Goal: Book appointment/travel/reservation

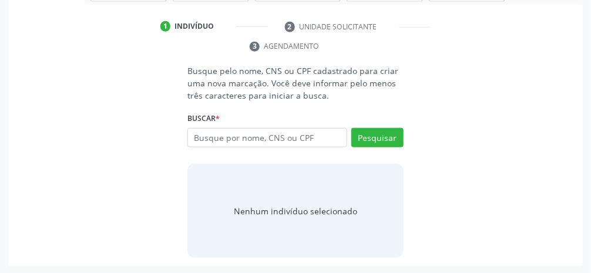
scroll to position [227, 0]
click at [489, 126] on div "Busque pelo nome, CNS ou CPF cadastrado para criar uma nova marcação. Você deve…" at bounding box center [295, 161] width 558 height 193
click at [518, 81] on div "Busque pelo nome, CNS ou CPF cadastrado para criar uma nova marcação. Você deve…" at bounding box center [295, 161] width 558 height 193
click at [297, 140] on input "text" at bounding box center [267, 138] width 160 height 20
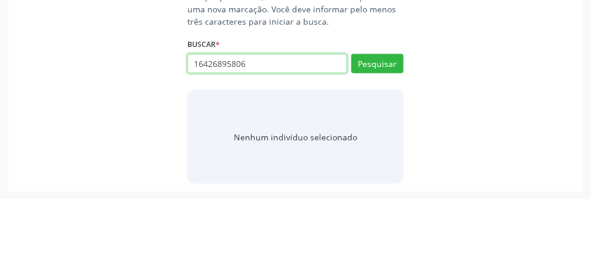
type input "16426895806"
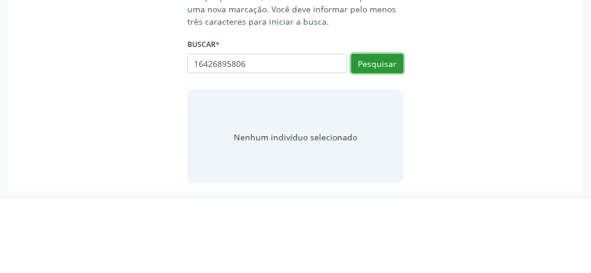
click at [385, 137] on button "Pesquisar" at bounding box center [377, 138] width 52 height 20
type input "16426895806"
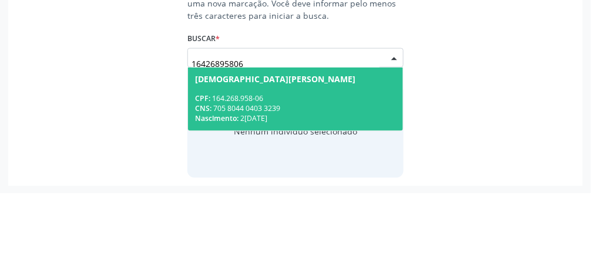
click at [328, 162] on span "[DEMOGRAPHIC_DATA][PERSON_NAME] CPF: 164.268.958-06 CNS: 705 8044 0403 3239 Nas…" at bounding box center [295, 178] width 215 height 63
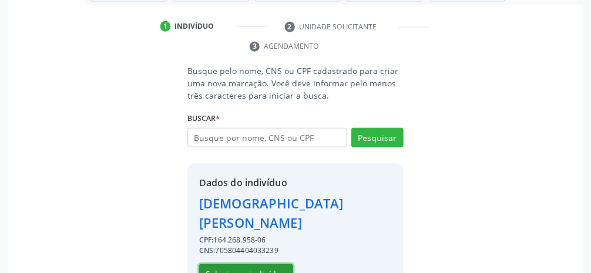
click at [246, 264] on button "Selecionar indivíduo" at bounding box center [246, 274] width 94 height 20
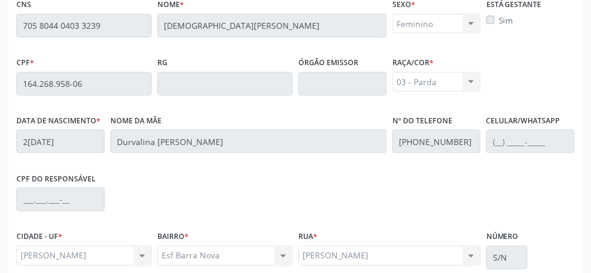
scroll to position [395, 0]
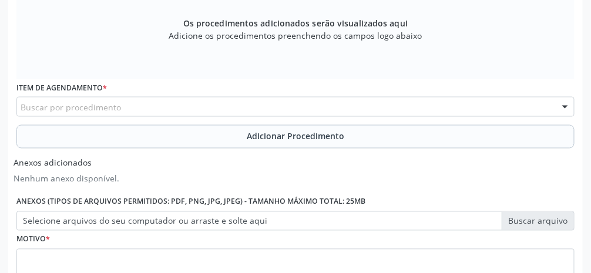
click at [177, 105] on div "Buscar por procedimento" at bounding box center [295, 107] width 558 height 20
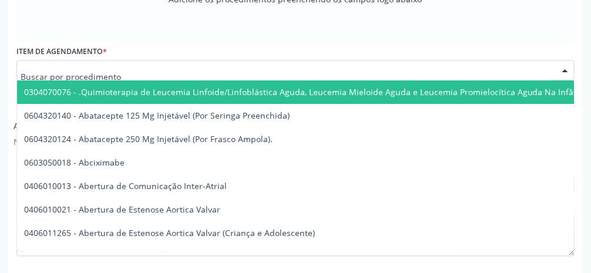
scroll to position [432, 0]
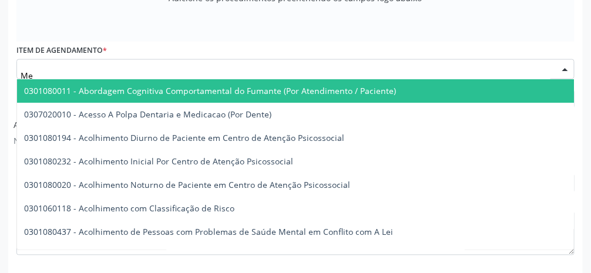
type input "M"
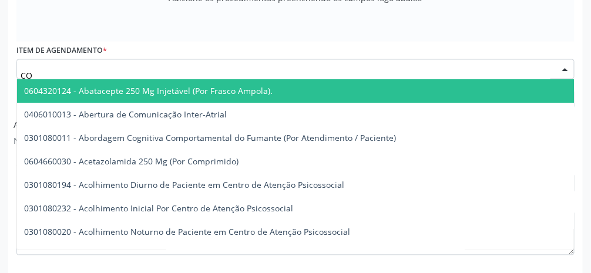
type input "C"
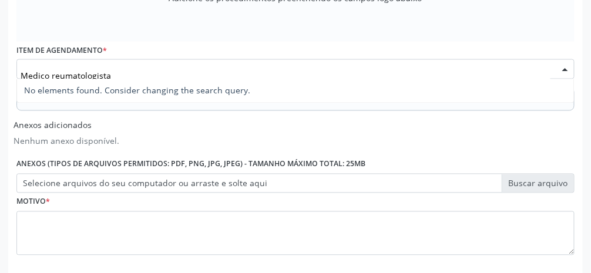
type input "Medico reumatologista"
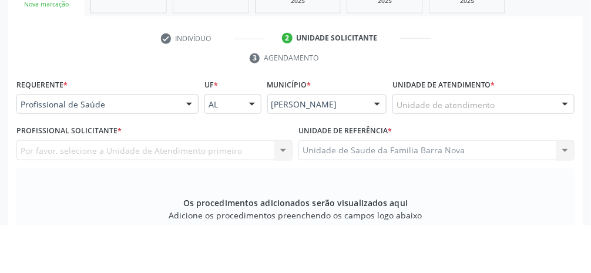
scroll to position [167, 0]
